Goal: Information Seeking & Learning: Find specific fact

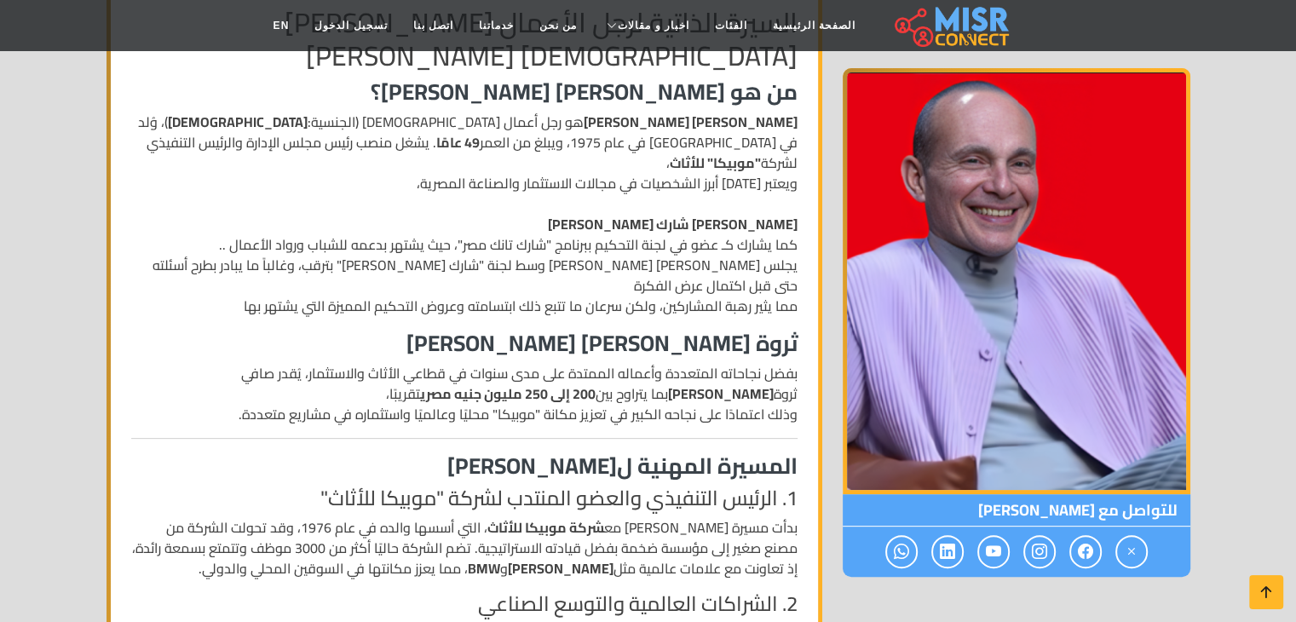
scroll to position [426, 0]
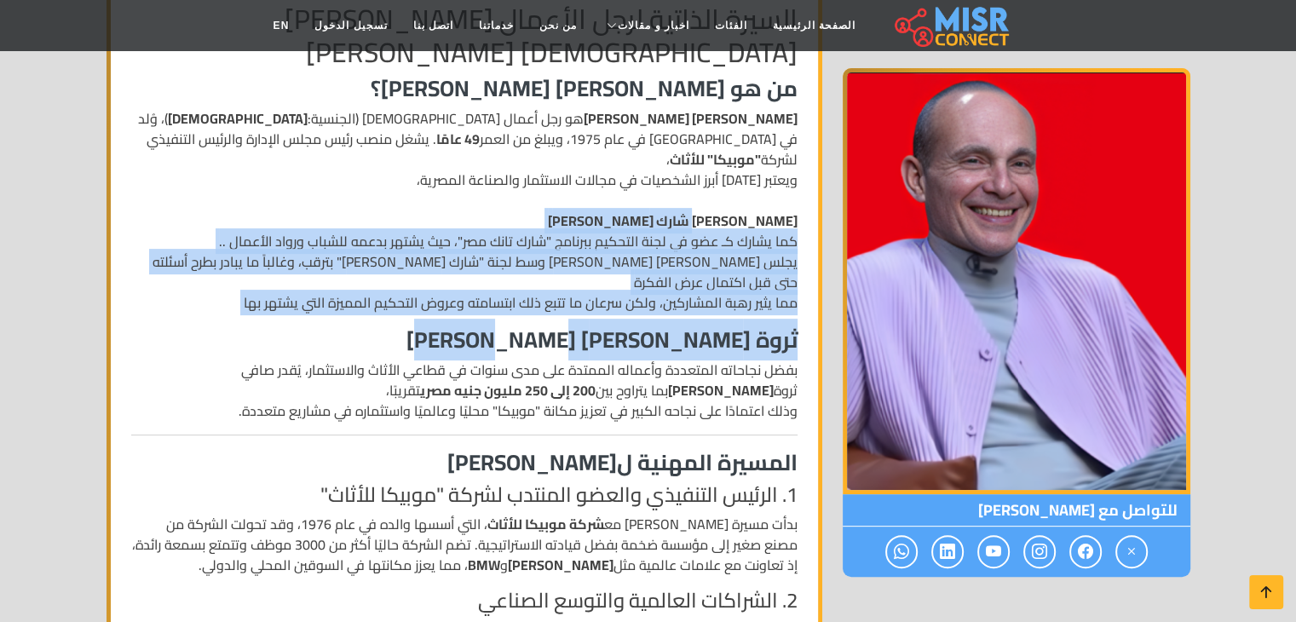
drag, startPoint x: 703, startPoint y: 193, endPoint x: 395, endPoint y: 290, distance: 322.6
click at [396, 326] on h3 "ثروة [PERSON_NAME] [PERSON_NAME]" at bounding box center [464, 339] width 666 height 26
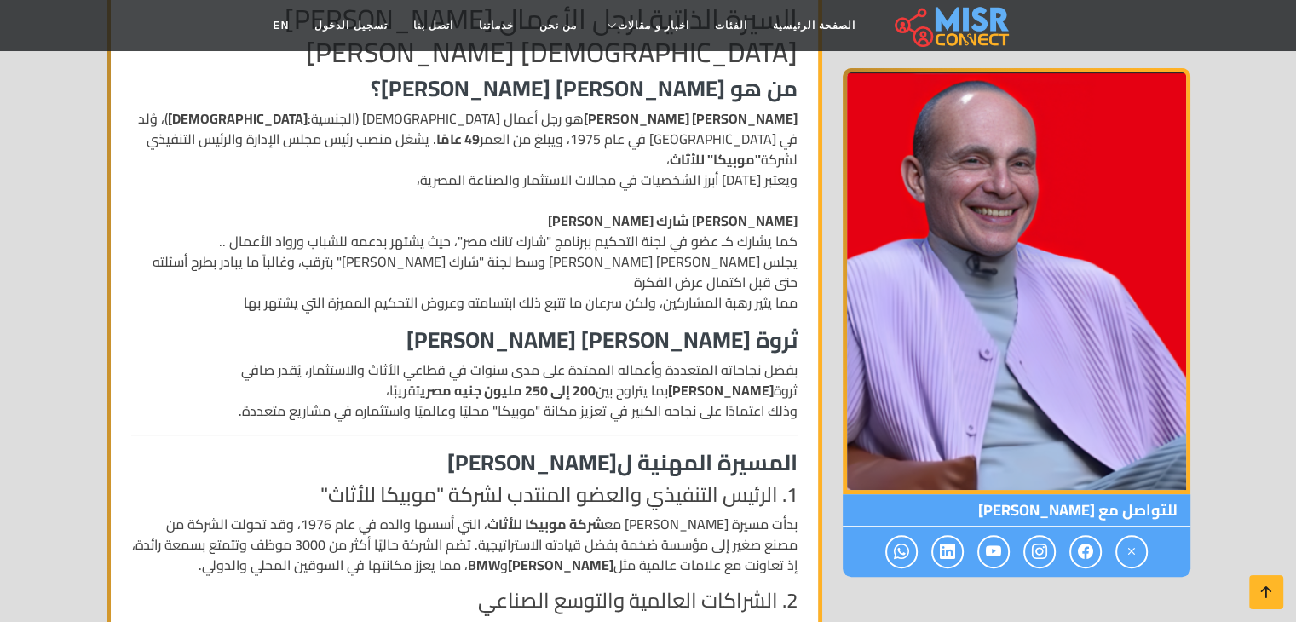
click at [585, 377] on strong "200 إلى 250 مليون جنيه مصري" at bounding box center [508, 390] width 176 height 26
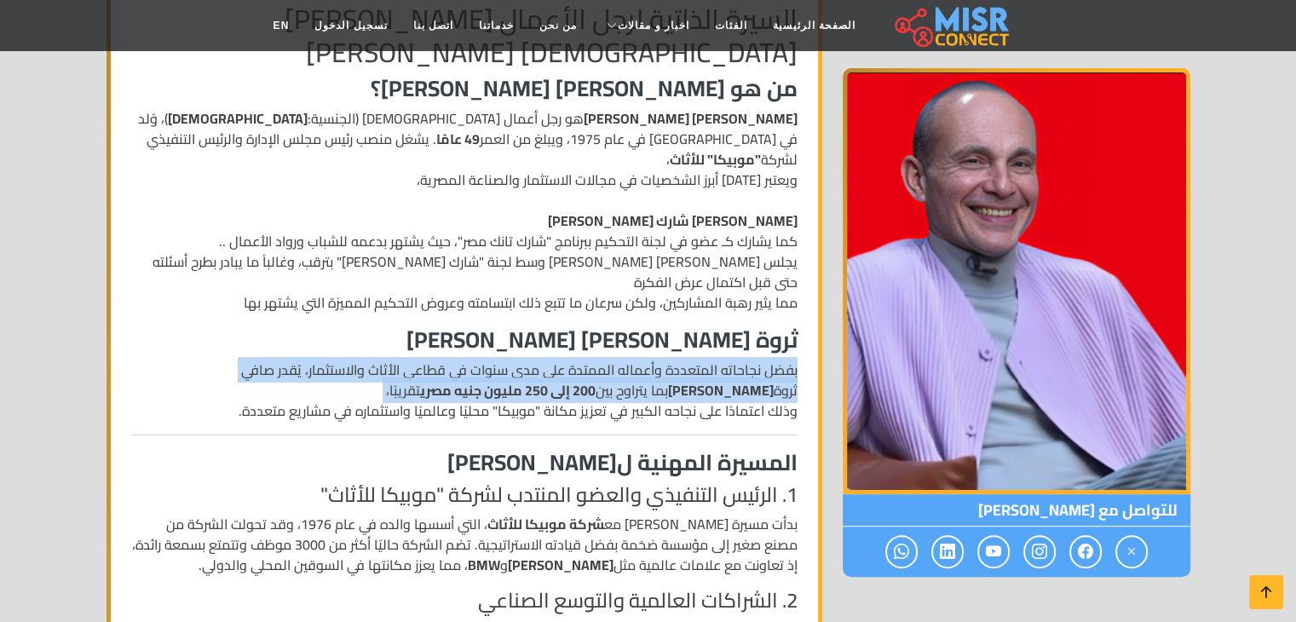
click at [585, 377] on strong "200 إلى 250 مليون جنيه مصري" at bounding box center [508, 390] width 176 height 26
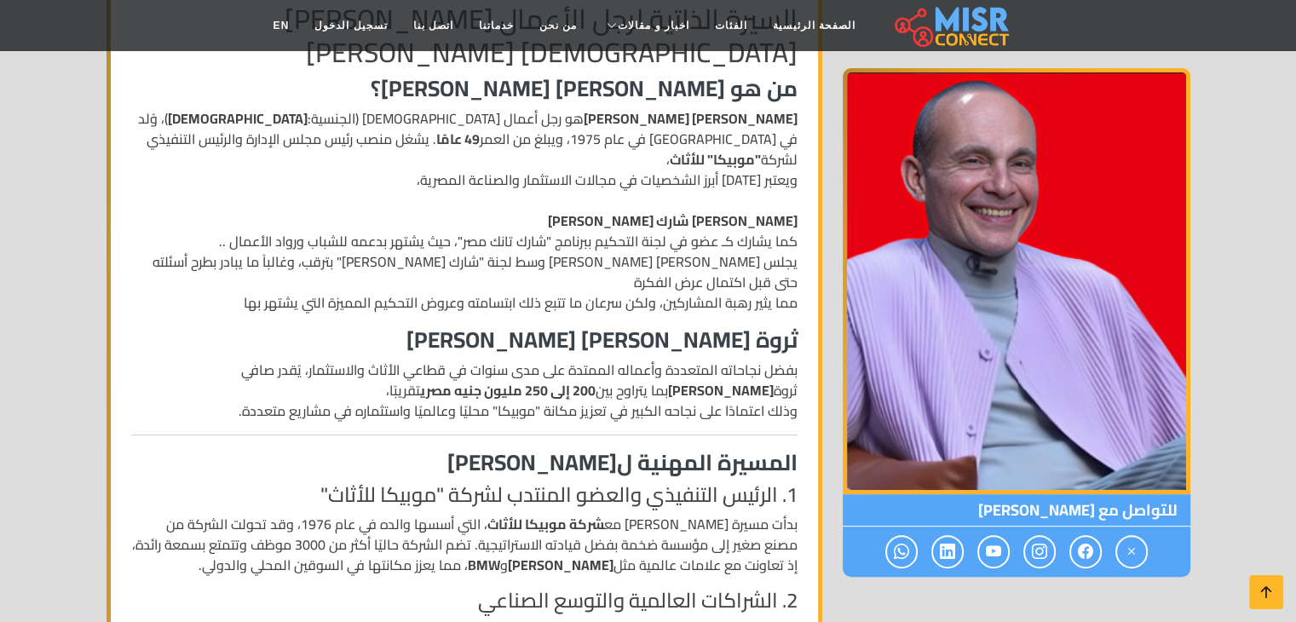
click at [580, 360] on p "بفضل نجاحاته المتعددة وأعماله الممتدة على مدى سنوات في قطاعي الأثاث والاستثمار،…" at bounding box center [464, 390] width 666 height 61
click at [573, 361] on p "بفضل نجاحاته المتعددة وأعماله الممتدة على مدى سنوات في قطاعي الأثاث والاستثمار،…" at bounding box center [464, 390] width 666 height 61
click at [443, 363] on p "بفضل نجاحاته المتعددة وأعماله الممتدة على مدى سنوات في قطاعي الأثاث والاستثمار،…" at bounding box center [464, 390] width 666 height 61
click at [445, 363] on p "بفضل نجاحاته المتعددة وأعماله الممتدة على مدى سنوات في قطاعي الأثاث والاستثمار،…" at bounding box center [464, 390] width 666 height 61
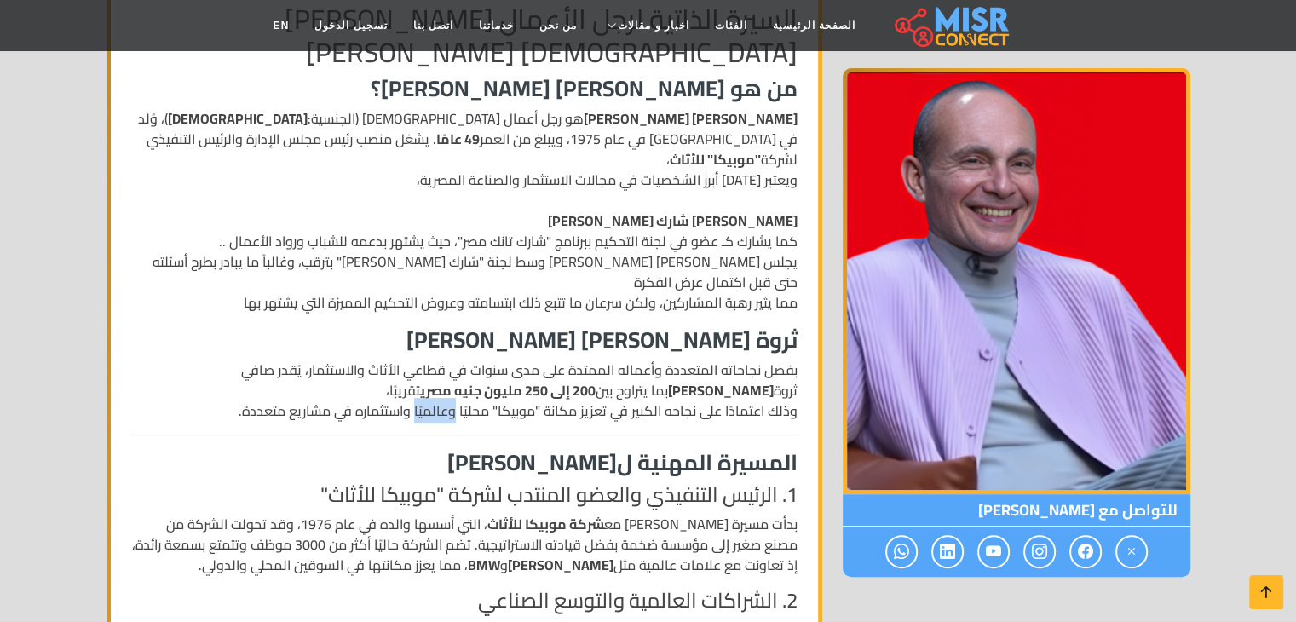
click at [446, 363] on p "بفضل نجاحاته المتعددة وأعماله الممتدة على مدى سنوات في قطاعي الأثاث والاستثمار،…" at bounding box center [464, 390] width 666 height 61
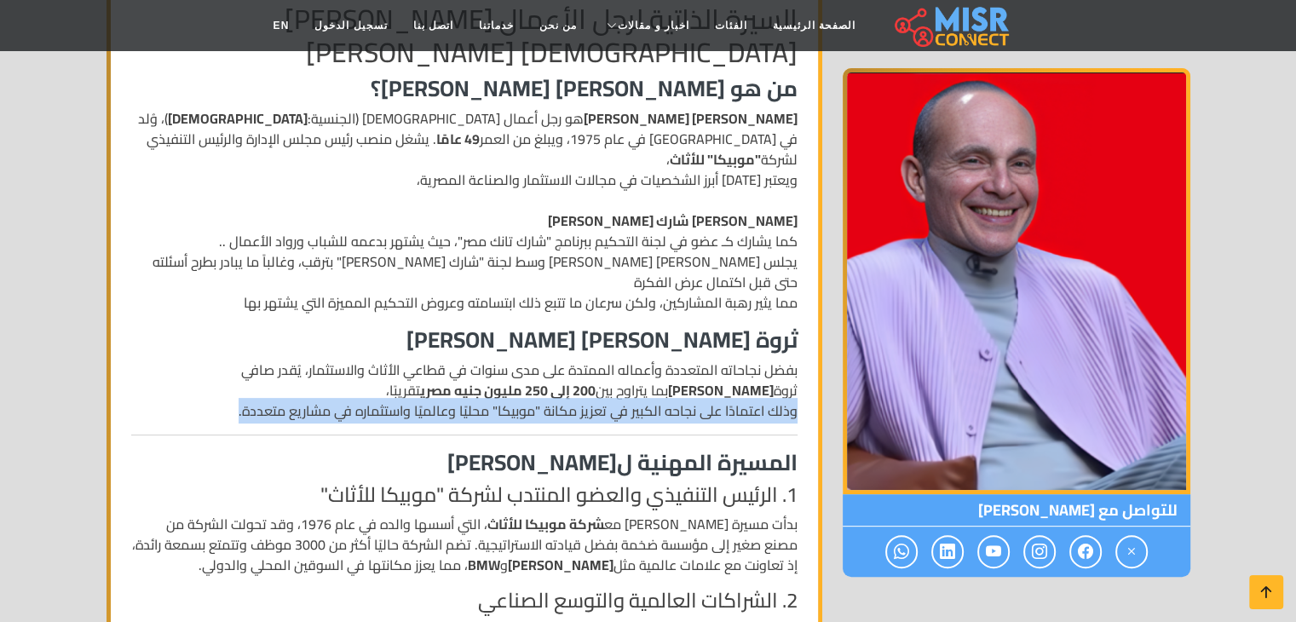
click at [446, 363] on p "بفضل نجاحاته المتعددة وأعماله الممتدة على مدى سنوات في قطاعي الأثاث والاستثمار،…" at bounding box center [464, 390] width 666 height 61
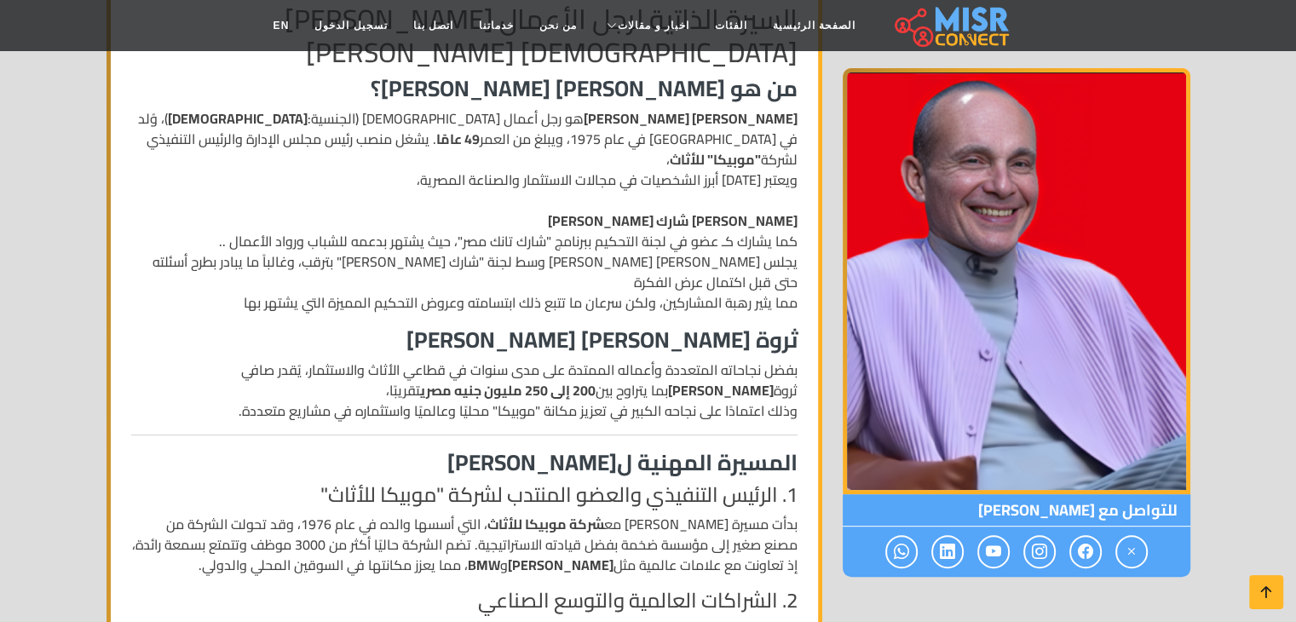
click at [443, 326] on h3 "ثروة [PERSON_NAME] [PERSON_NAME]" at bounding box center [464, 339] width 666 height 26
